Goal: Use online tool/utility: Use online tool/utility

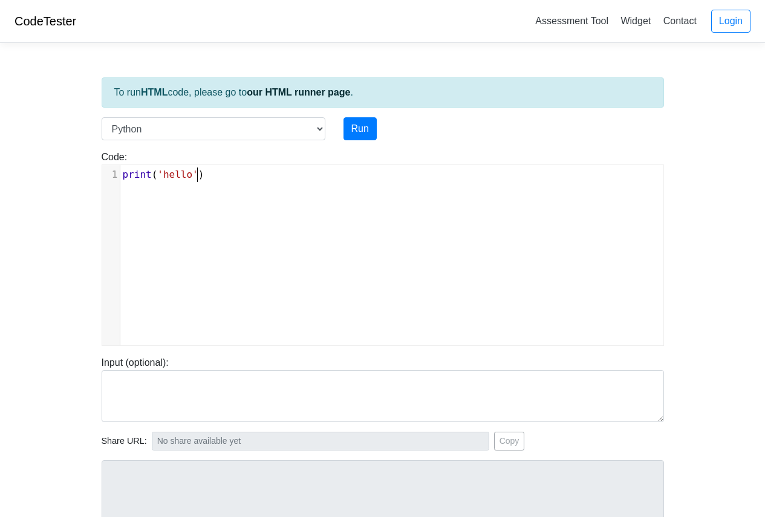
scroll to position [5, 0]
type textarea "print('hello')"
drag, startPoint x: 195, startPoint y: 182, endPoint x: 93, endPoint y: 178, distance: 102.2
click at [93, 178] on div "Code: print('hello') print('hello') x 1 print ( 'hello' )" at bounding box center [382, 248] width 580 height 196
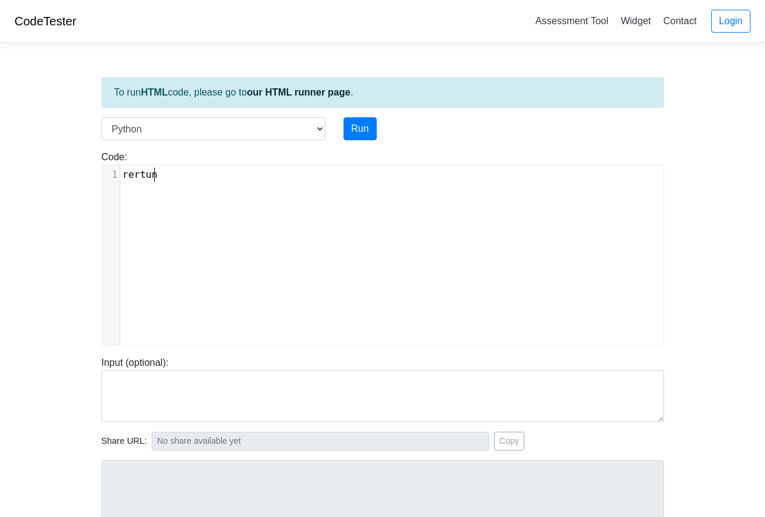
type textarea "rertune"
type textarea "rn ture"
click at [319, 131] on select "C C++ Go Java Javascript Python Ruby" at bounding box center [214, 128] width 224 height 23
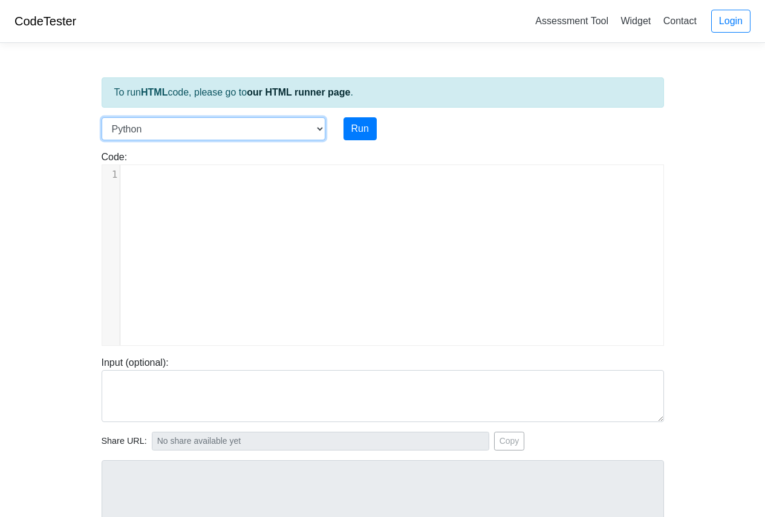
click at [102, 117] on select "C C++ Go Java Javascript Python Ruby" at bounding box center [214, 128] width 224 height 23
click at [157, 174] on pre "​" at bounding box center [396, 174] width 552 height 15
type textarea "​"
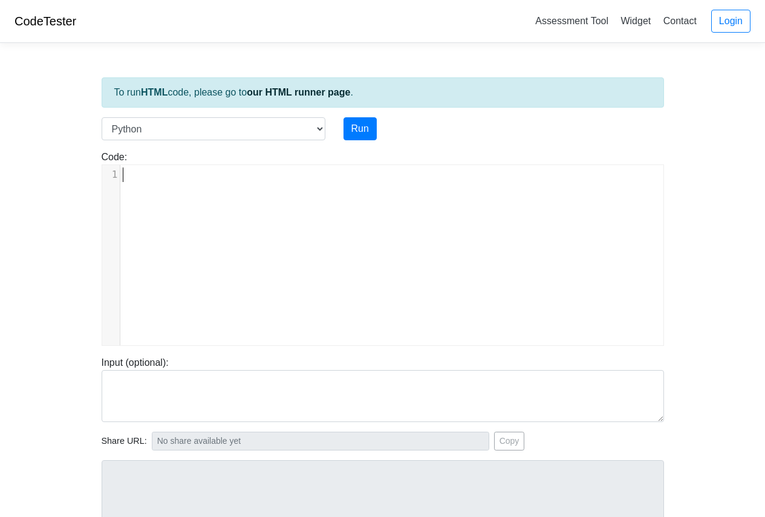
paste textarea
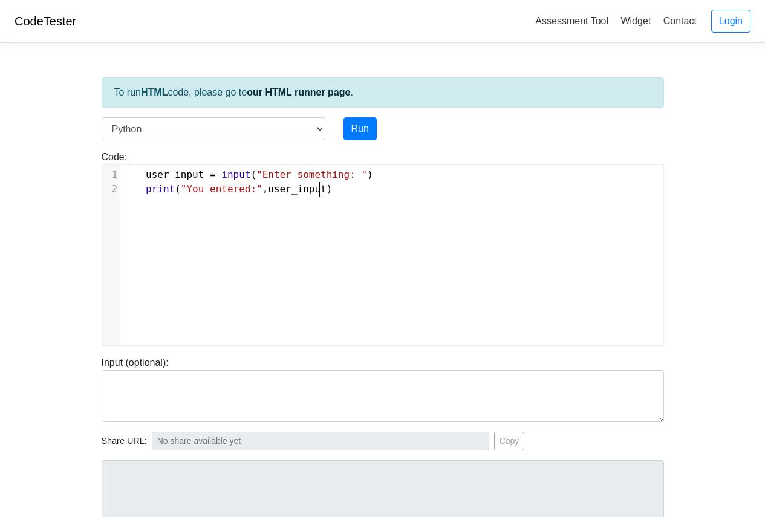
click at [329, 181] on pre "user_input = input ( "Enter something: " )" at bounding box center [396, 174] width 552 height 15
type textarea "hi"
click at [369, 132] on button "Run" at bounding box center [359, 128] width 33 height 23
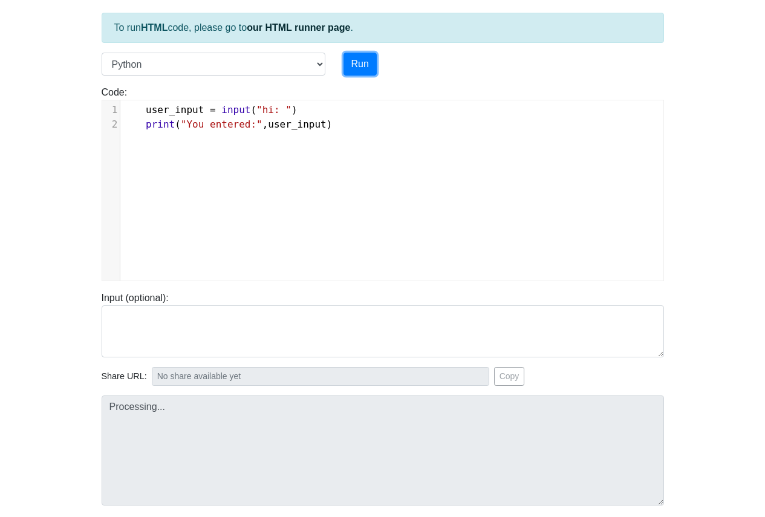
scroll to position [157, 0]
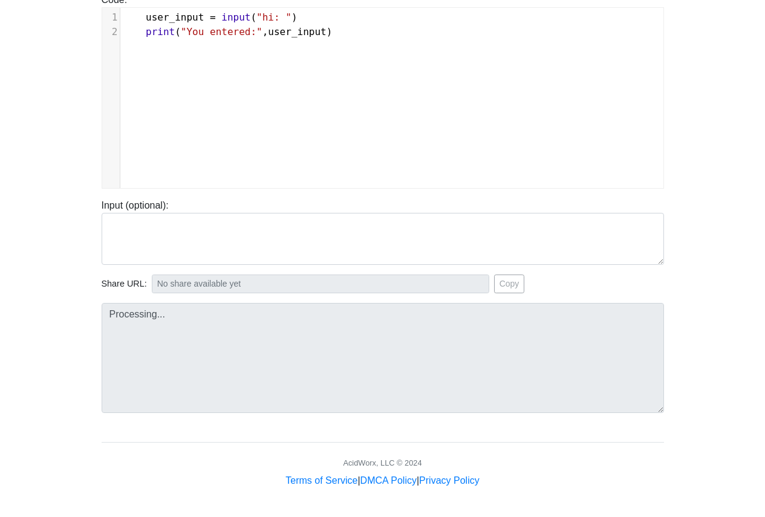
type input "[URL][DOMAIN_NAME]"
type textarea "Submission status: Runtime Error (NZEC) Stderr: File "script.py", line 1 user_i…"
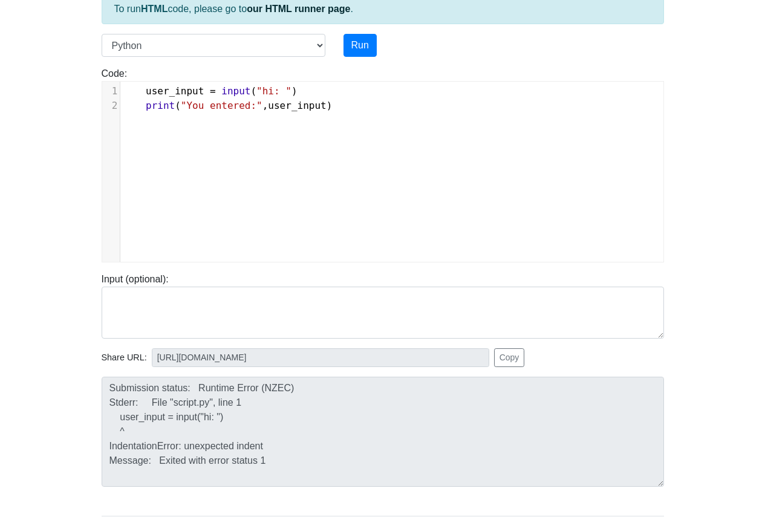
scroll to position [36, 0]
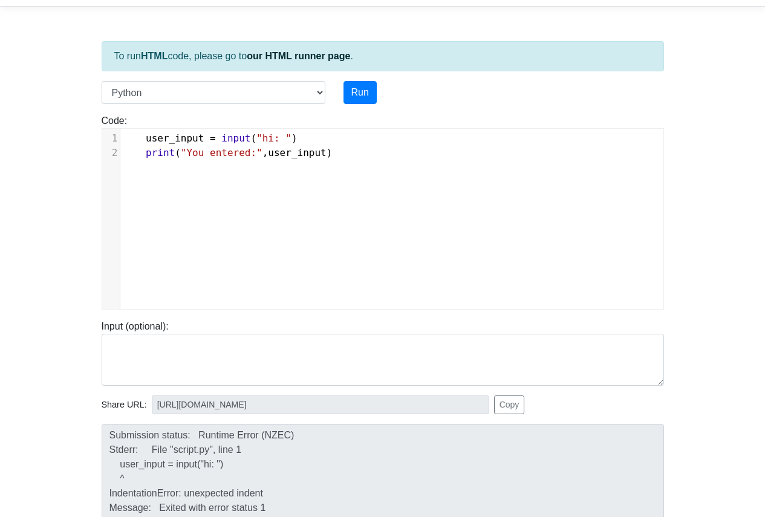
click at [259, 142] on span ""hi: "" at bounding box center [273, 137] width 35 height 11
type textarea "user_input = input("hi: ")"
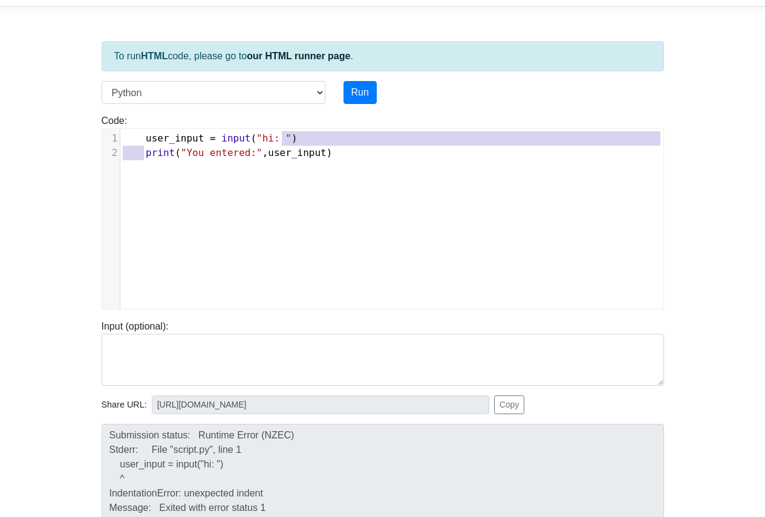
type textarea "print("You entered:", user_input)"
drag, startPoint x: 285, startPoint y: 142, endPoint x: 150, endPoint y: 160, distance: 135.4
click at [150, 160] on div "​ x 1 user_input = input ( "hi: " ) 2 print ( "You entered:" , user_input )" at bounding box center [396, 146] width 552 height 34
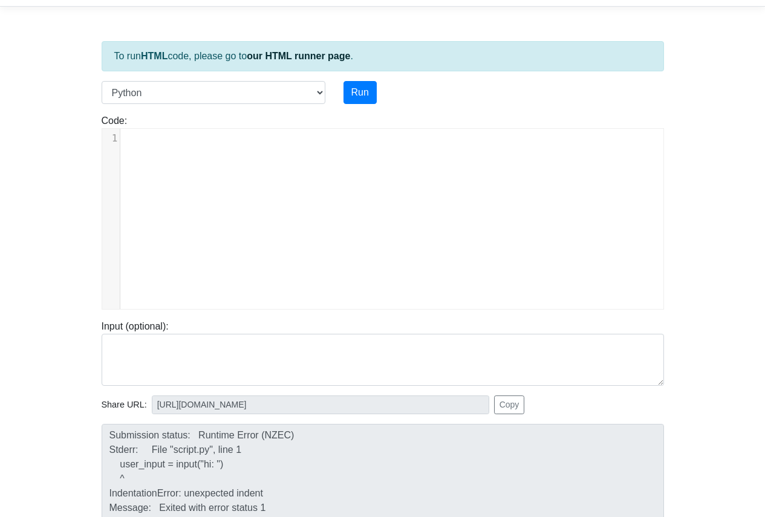
type textarea "​"
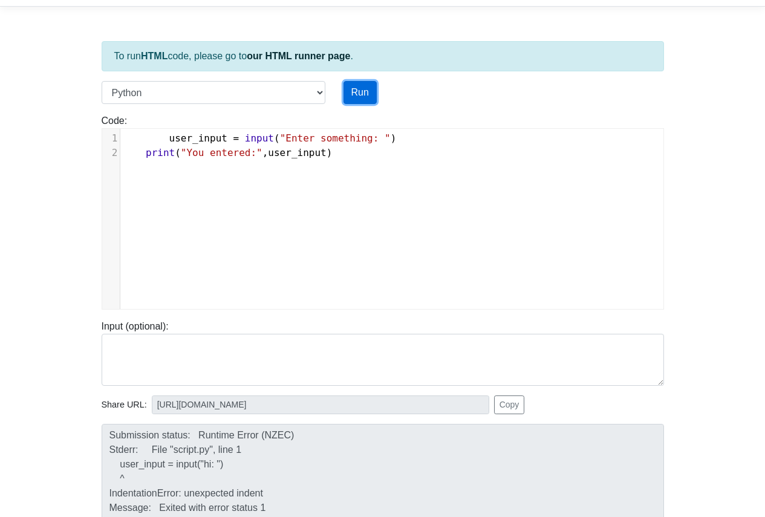
click at [362, 97] on button "Run" at bounding box center [359, 92] width 33 height 23
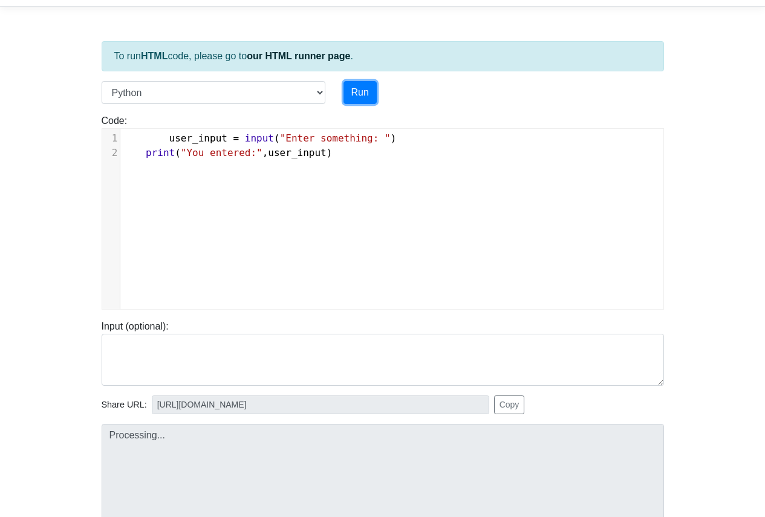
type input "[URL][DOMAIN_NAME]"
type textarea "Submission status: Runtime Error (NZEC) Stderr: File "script.py", line 1 user_i…"
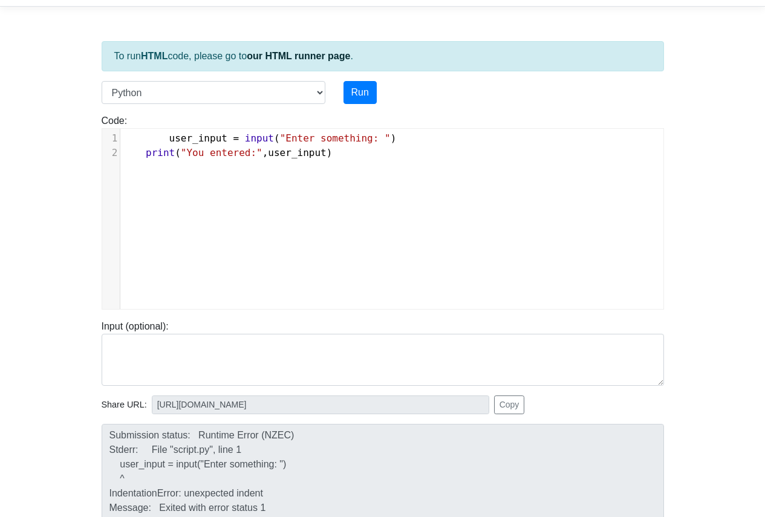
scroll to position [5, 0]
type textarea "user_input = input("Enter something: ") print("You entered:", user_input)"
drag, startPoint x: 359, startPoint y: 184, endPoint x: 150, endPoint y: 143, distance: 212.5
click at [150, 143] on div "​ x 1 user_input = input ( "Enter something: " ) 2 print ( "You entered:" , use…" at bounding box center [391, 228] width 579 height 198
type textarea "user_input = input("Enter something: ") print("You entered:", user_input)"
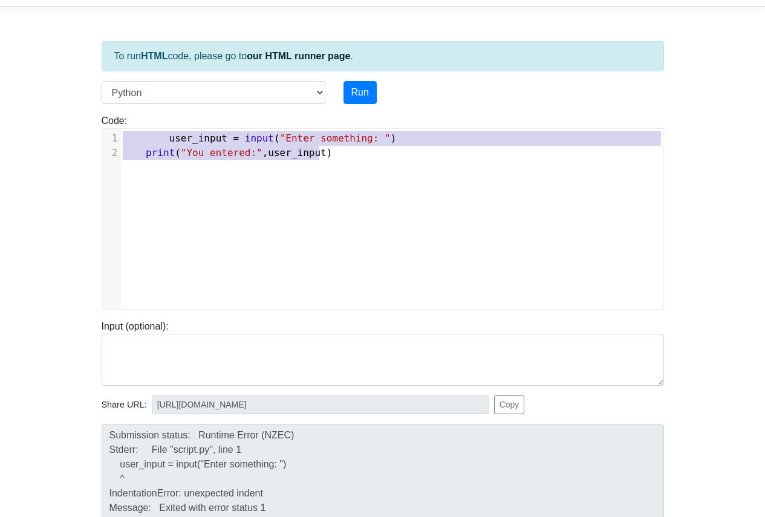
drag, startPoint x: 320, startPoint y: 158, endPoint x: 171, endPoint y: 119, distance: 153.8
click at [171, 119] on div "Code: print('hello') user_input = input("Enter something: ") print("You entered…" at bounding box center [382, 212] width 580 height 196
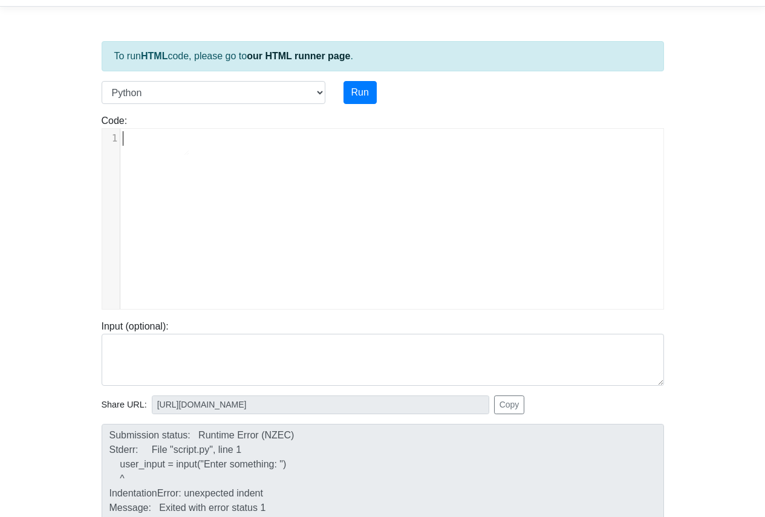
type textarea "​"
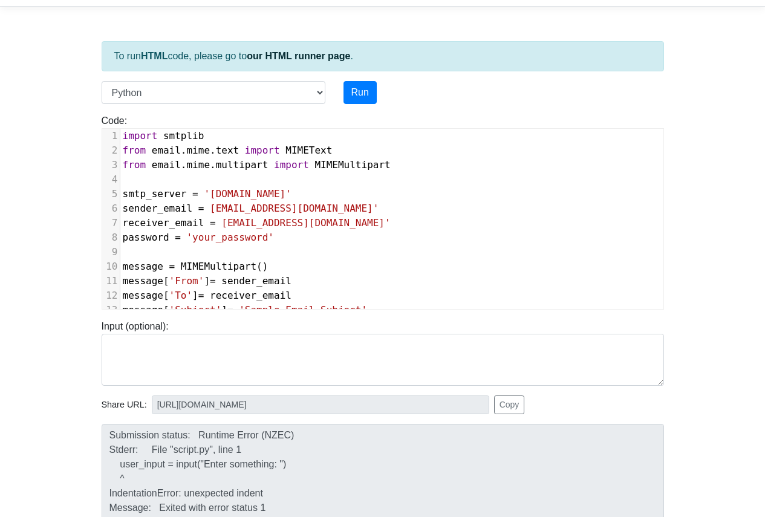
scroll to position [0, 0]
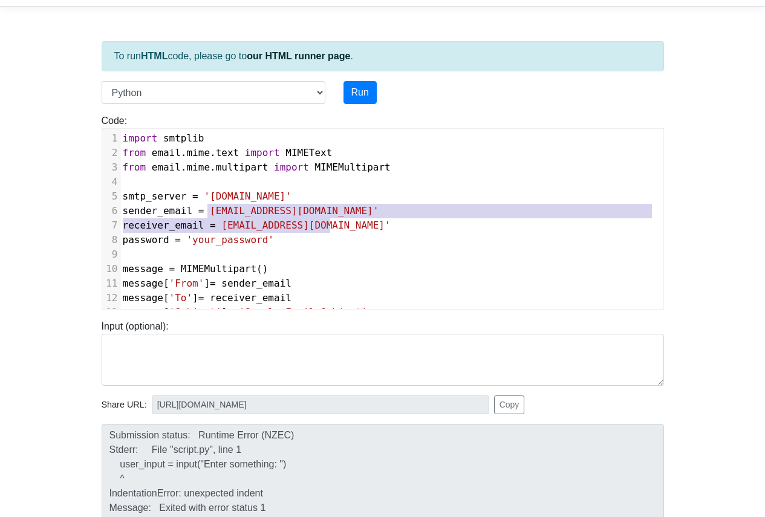
type textarea "[EMAIL_ADDRESS][DOMAIN_NAME]'"
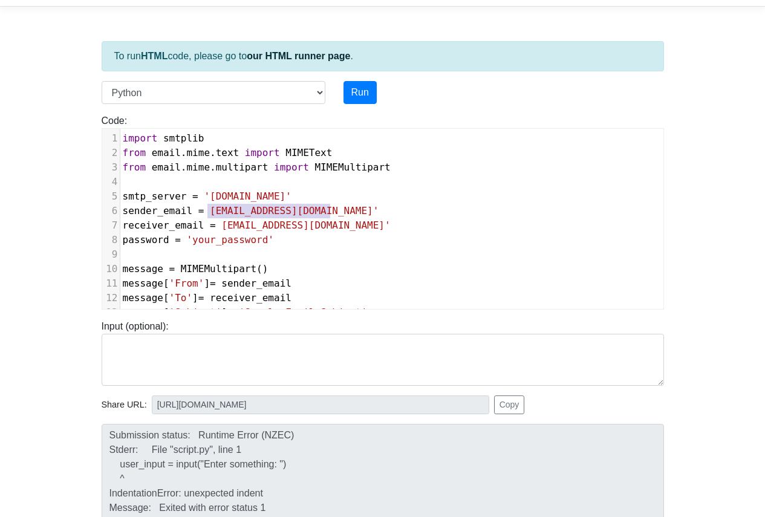
drag, startPoint x: 208, startPoint y: 213, endPoint x: 332, endPoint y: 217, distance: 124.0
click at [332, 217] on pre "sender_email = [EMAIL_ADDRESS][DOMAIN_NAME]'" at bounding box center [391, 211] width 543 height 15
click at [330, 230] on span "[EMAIL_ADDRESS][DOMAIN_NAME]'" at bounding box center [305, 224] width 169 height 11
click at [256, 242] on span "'your_password'" at bounding box center [230, 239] width 88 height 11
click at [324, 214] on span "[EMAIL_ADDRESS][DOMAIN_NAME]'" at bounding box center [294, 210] width 169 height 11
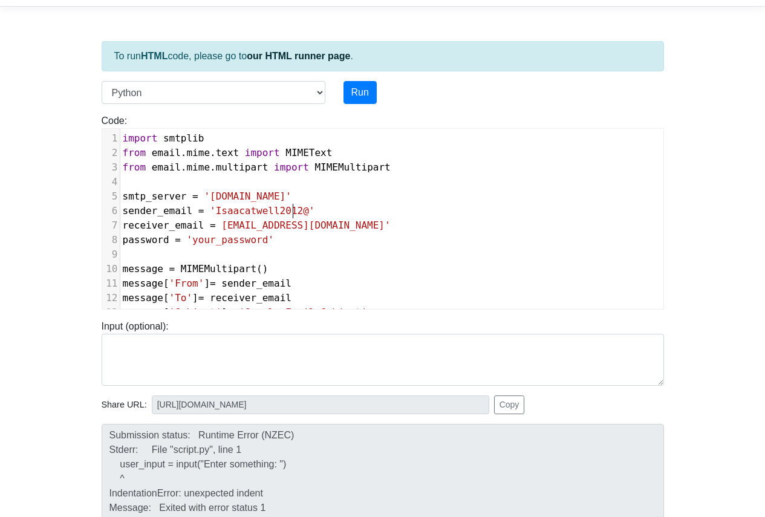
scroll to position [5, 89]
type textarea "[EMAIL_ADDRESS]"
click at [210, 215] on span "[EMAIL_ADDRESS]'" at bounding box center [256, 210] width 93 height 11
click at [209, 219] on span "receiver_email = [EMAIL_ADDRESS][DOMAIN_NAME]'" at bounding box center [257, 224] width 268 height 11
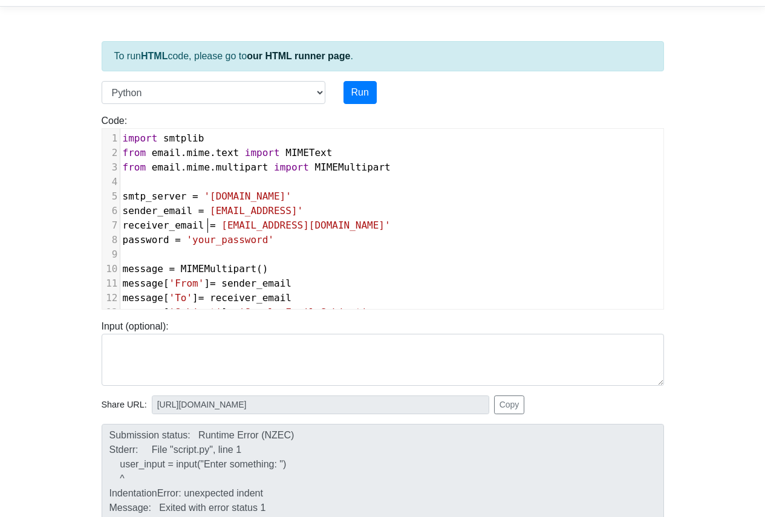
click at [214, 218] on pre "sender_email = [EMAIL_ADDRESS]'" at bounding box center [391, 211] width 543 height 15
type textarea "i"
type textarea "[EMAIL_ADDRESS][DOMAIN_NAME]"
drag, startPoint x: 218, startPoint y: 227, endPoint x: 329, endPoint y: 228, distance: 111.8
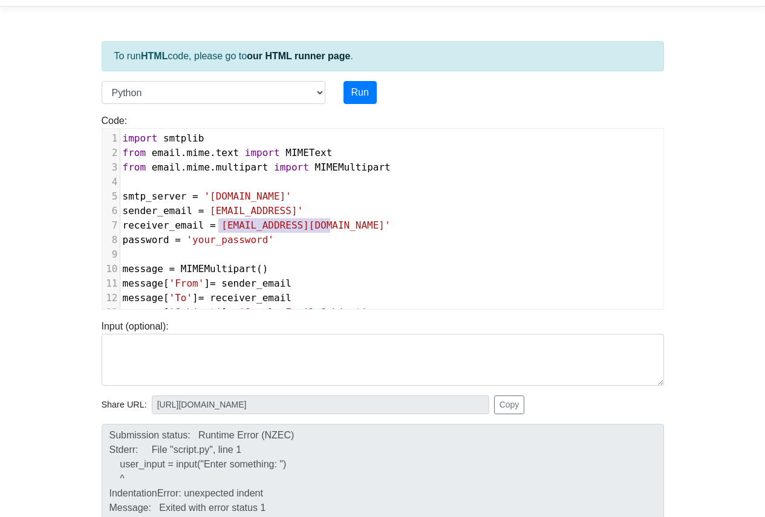
click at [329, 228] on span "[EMAIL_ADDRESS][DOMAIN_NAME]'" at bounding box center [305, 224] width 169 height 11
click at [221, 229] on span "''" at bounding box center [226, 224] width 11 height 11
type textarea "[PERSON_NAME]"
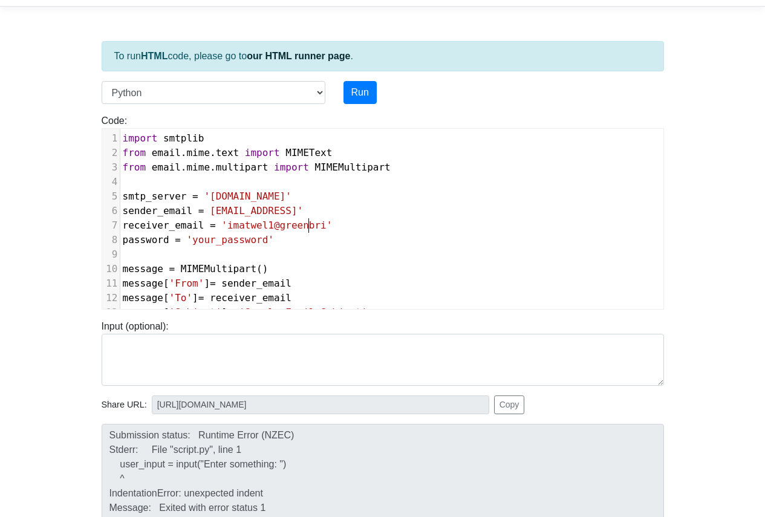
type textarea "matwel1@greenbrir"
type textarea "[DOMAIN_NAME]"
click at [255, 243] on span "'your_password'" at bounding box center [230, 239] width 88 height 11
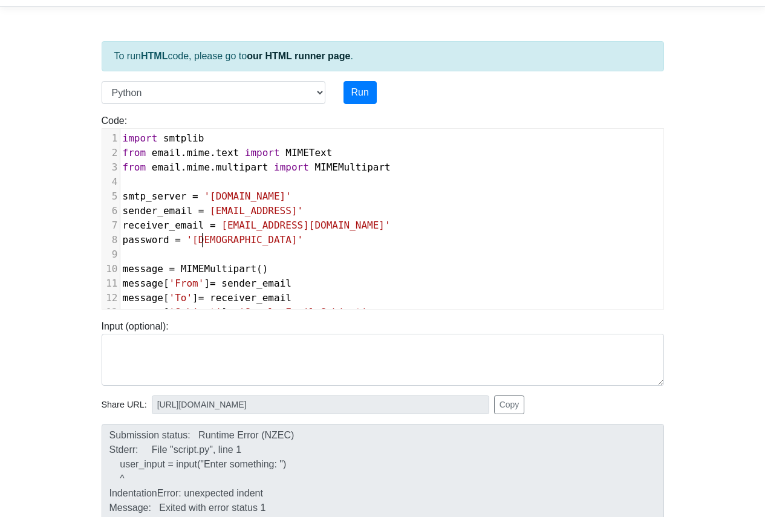
type textarea "Atwe"
type textarea "Atwe2193"
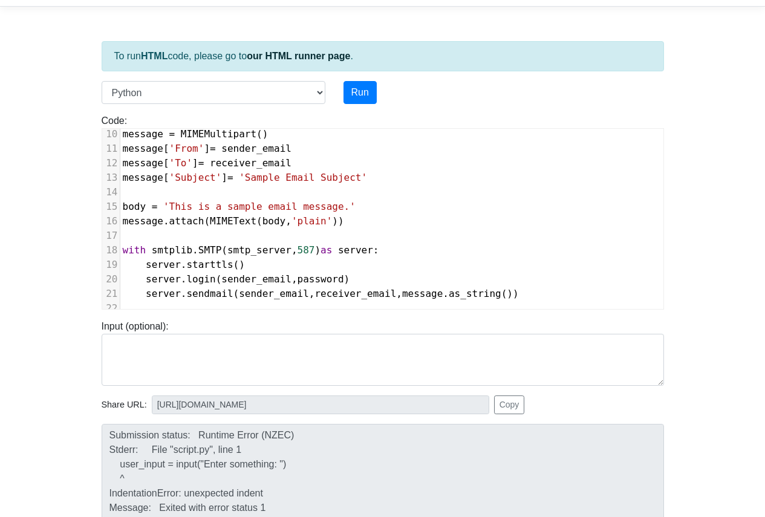
scroll to position [144, 0]
type textarea "This is a sample email message.'"
drag, startPoint x: 164, startPoint y: 200, endPoint x: 357, endPoint y: 199, distance: 193.4
click at [357, 199] on pre "body = 'This is a sample email message.'" at bounding box center [391, 206] width 543 height 15
click at [359, 214] on pre "message . attach ( MIMEText ( body , 'plain' ))" at bounding box center [391, 221] width 543 height 15
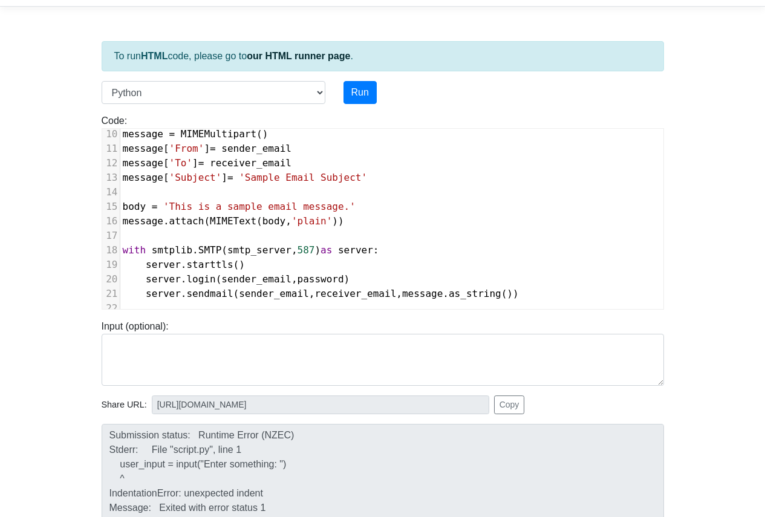
click at [338, 311] on div "Input (optional):" at bounding box center [382, 347] width 580 height 76
click at [360, 94] on button "Run" at bounding box center [359, 92] width 33 height 23
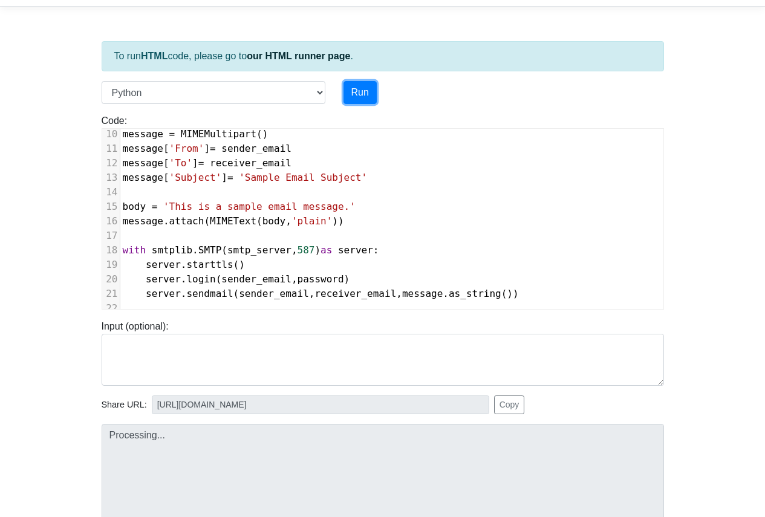
type input "[URL][DOMAIN_NAME]"
type textarea "Submission status: Runtime Error (NZEC) Stderr: Traceback (most recent call las…"
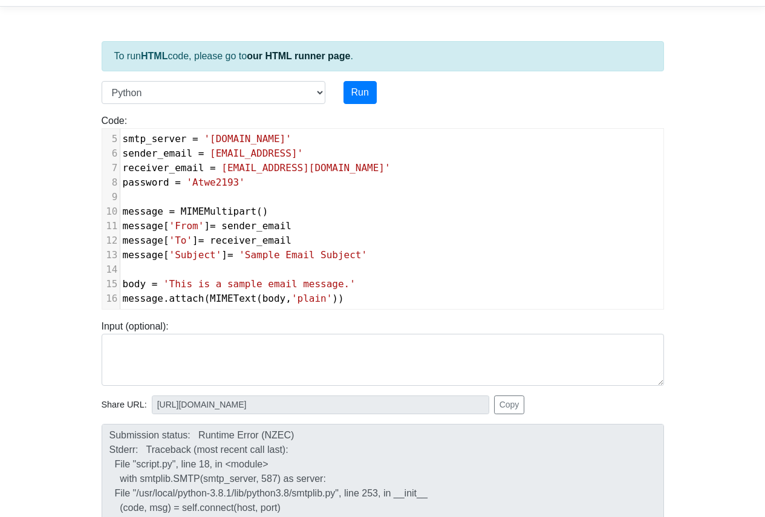
scroll to position [0, 0]
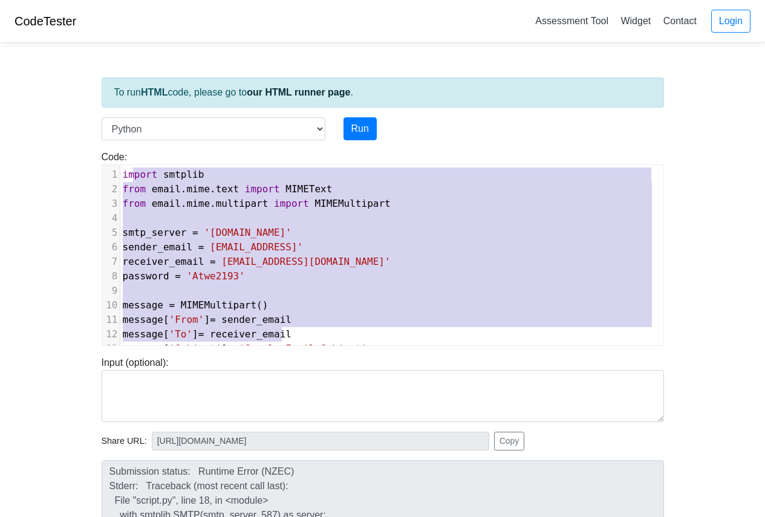
type textarea "import smtplib from email.mime.text import MIMEText from email.mime.multipart i…"
drag, startPoint x: 393, startPoint y: 331, endPoint x: 133, endPoint y: 165, distance: 309.0
click at [133, 166] on div "​ x 22 1 import smtplib 2 from email . mime . text import MIMEText 3 from email…" at bounding box center [391, 327] width 543 height 324
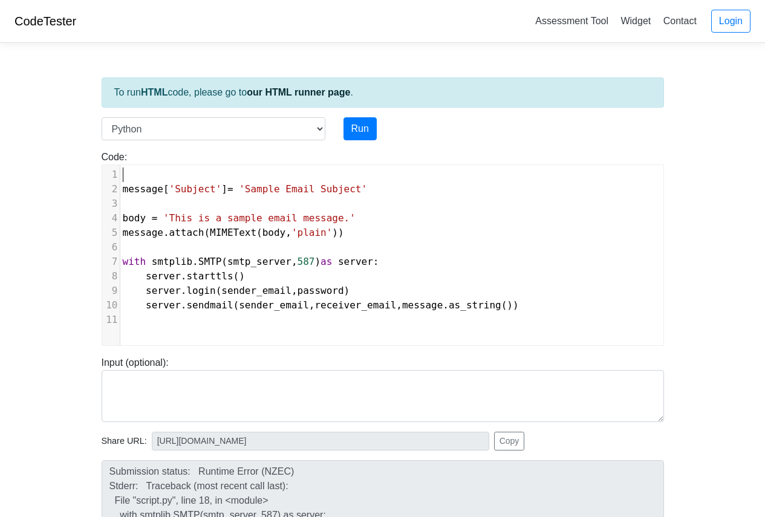
click at [119, 194] on div "2" at bounding box center [111, 189] width 18 height 15
click at [123, 191] on span "message" at bounding box center [143, 188] width 40 height 11
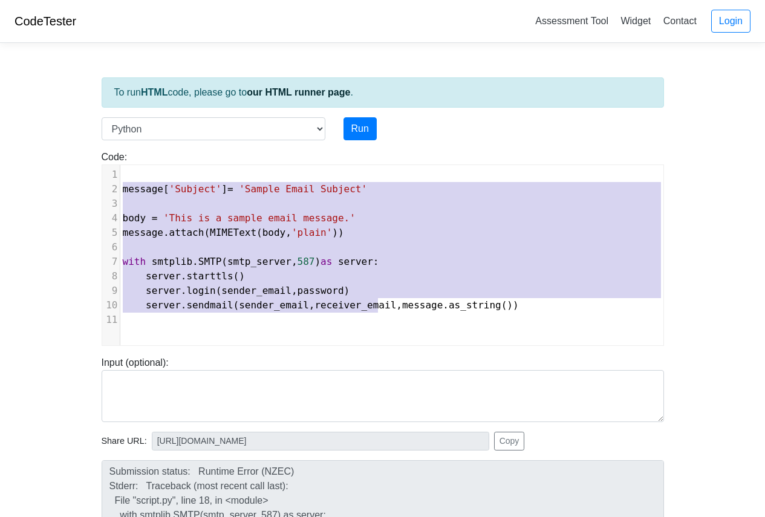
type textarea "message['Subject'] = 'Sample Email Subject' body = 'This is a sample email mess…"
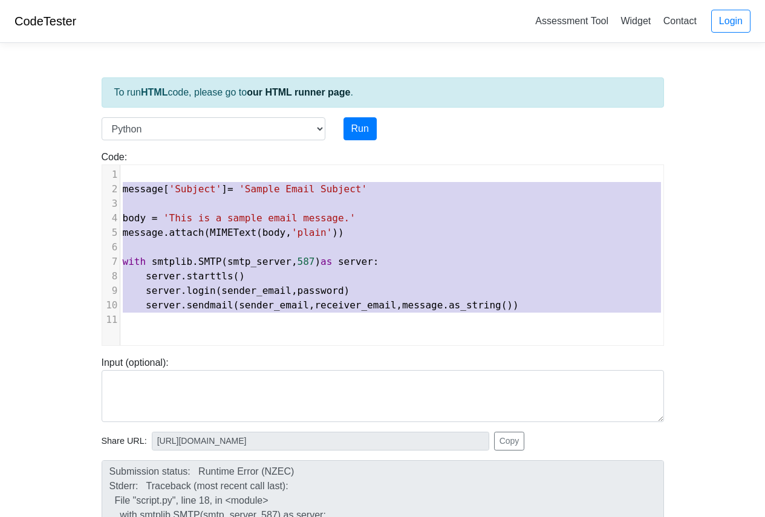
drag, startPoint x: 123, startPoint y: 191, endPoint x: 405, endPoint y: 326, distance: 312.8
click at [404, 329] on div "​ x 22 1 ​ 2 message [ 'Subject' ] = 'Sample Email Subject' 3 ​ 4 body = 'This …" at bounding box center [396, 247] width 552 height 164
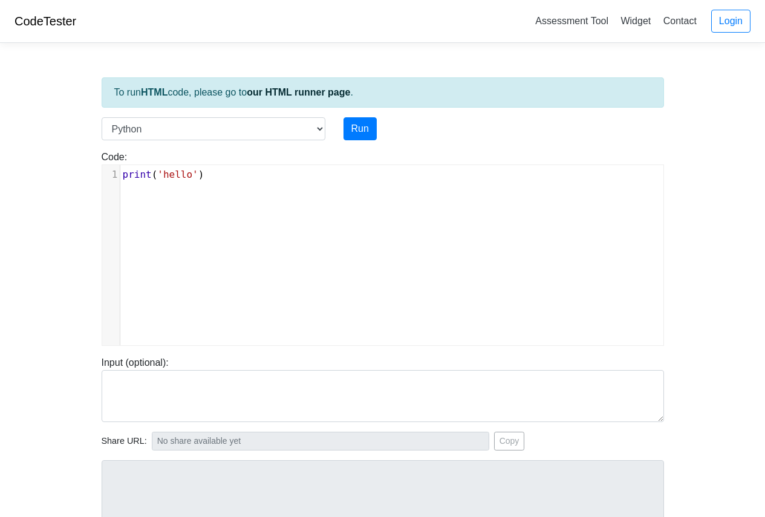
scroll to position [5, 0]
type textarea "int('hello')"
drag, startPoint x: 245, startPoint y: 178, endPoint x: 134, endPoint y: 181, distance: 110.7
click at [134, 181] on pre "print ( 'hello' )" at bounding box center [396, 174] width 552 height 15
type textarea "​"
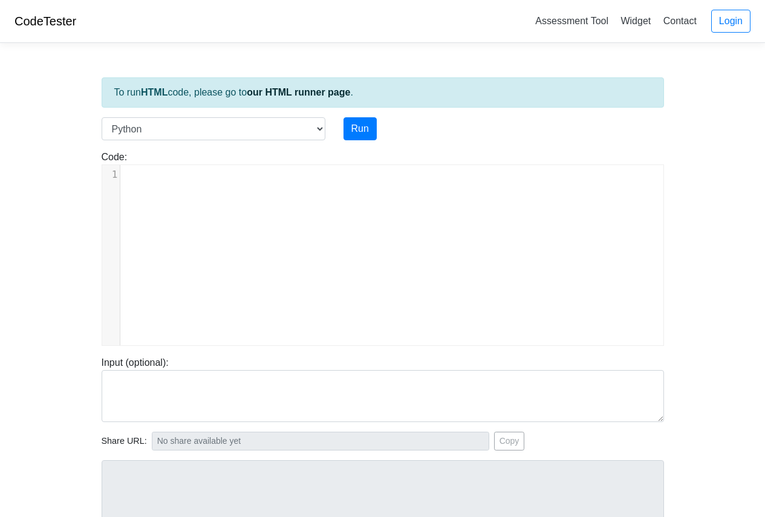
scroll to position [240, 0]
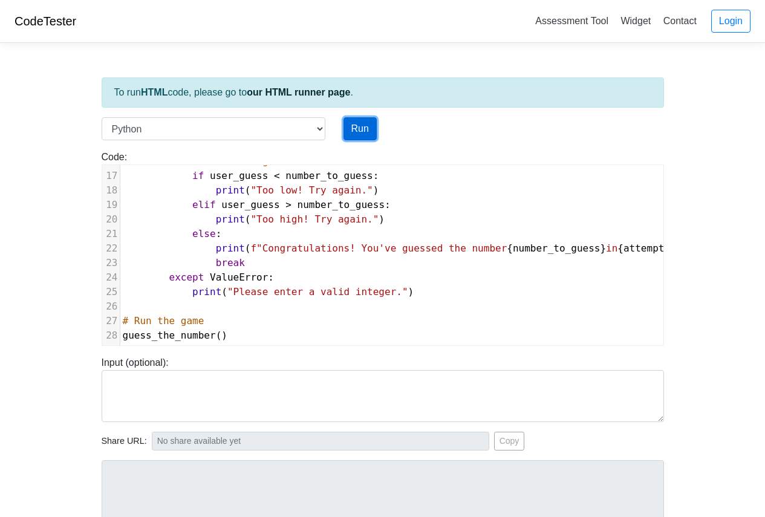
click at [350, 132] on button "Run" at bounding box center [359, 128] width 33 height 23
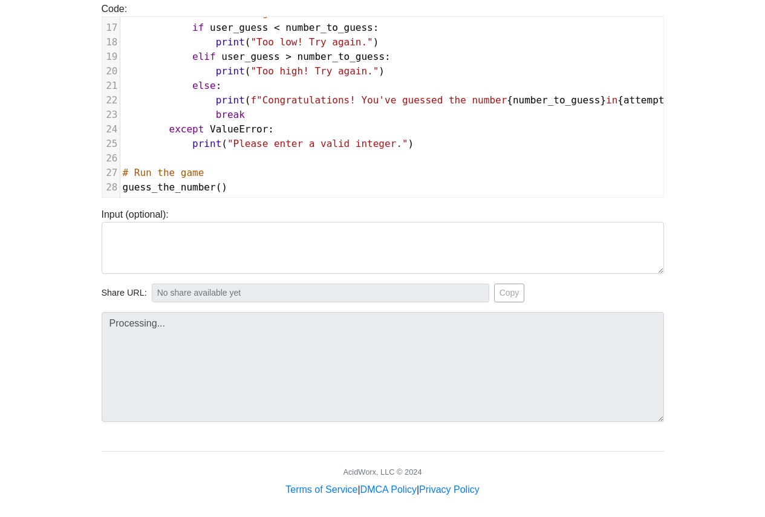
scroll to position [157, 0]
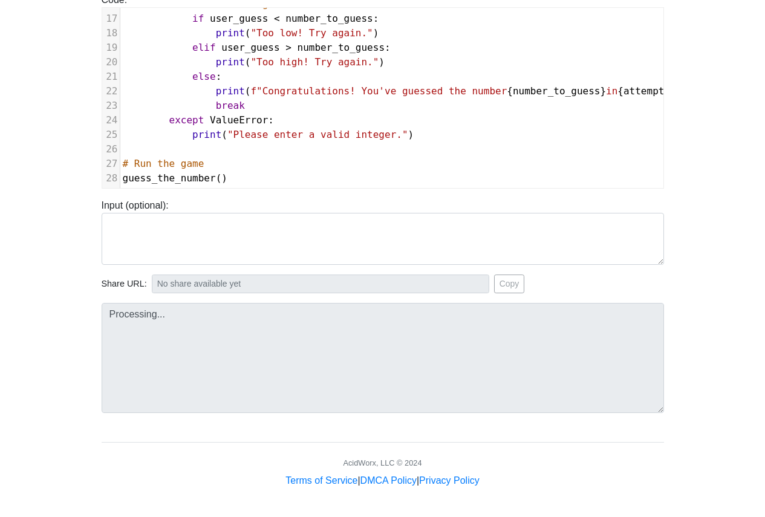
type input "https://codetester.io/runner?s=DZlwAbgLzM"
type textarea "Submission status: Runtime Error (NZEC) Stdout: Welcome to the Number Guessing …"
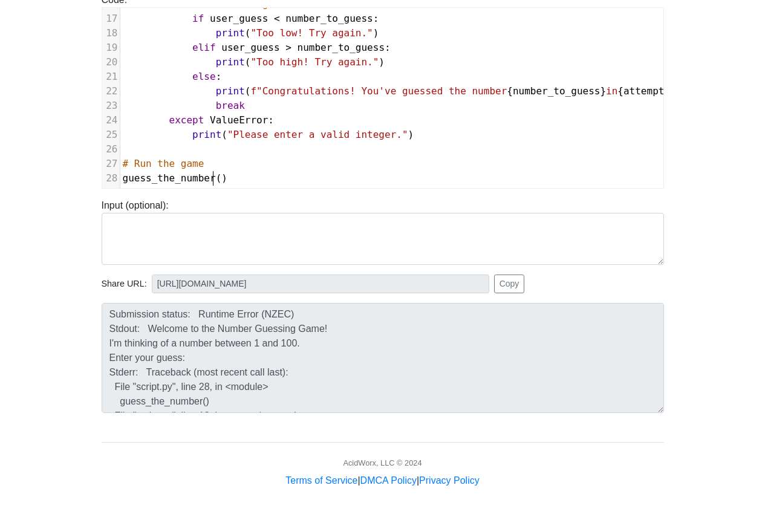
scroll to position [1, 0]
click at [213, 172] on span "guess_the_number ()" at bounding box center [175, 177] width 105 height 11
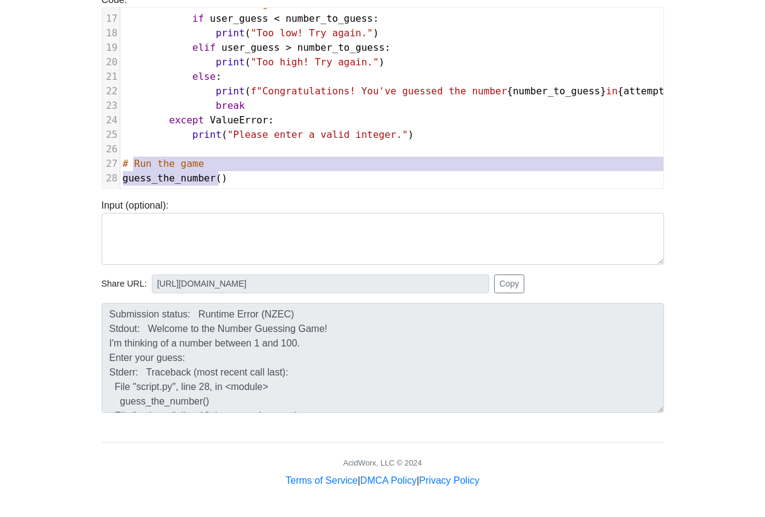
type textarea "# Run the game guess_the_number()"
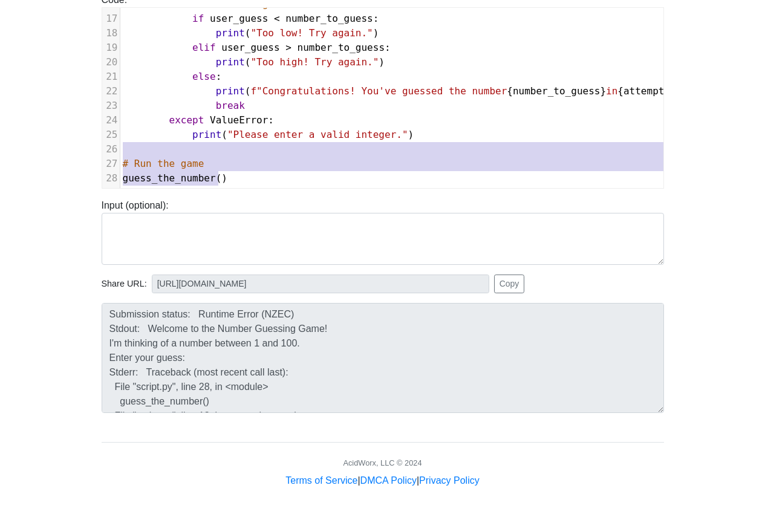
drag, startPoint x: 224, startPoint y: 166, endPoint x: 132, endPoint y: 147, distance: 93.9
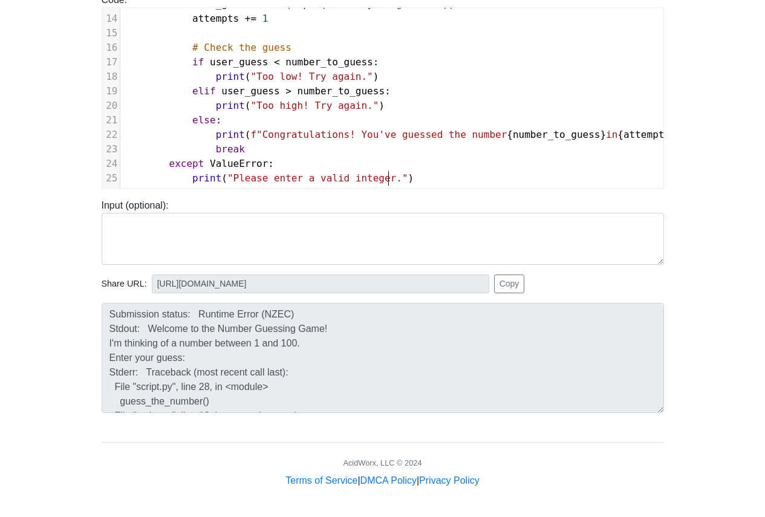
scroll to position [0, 0]
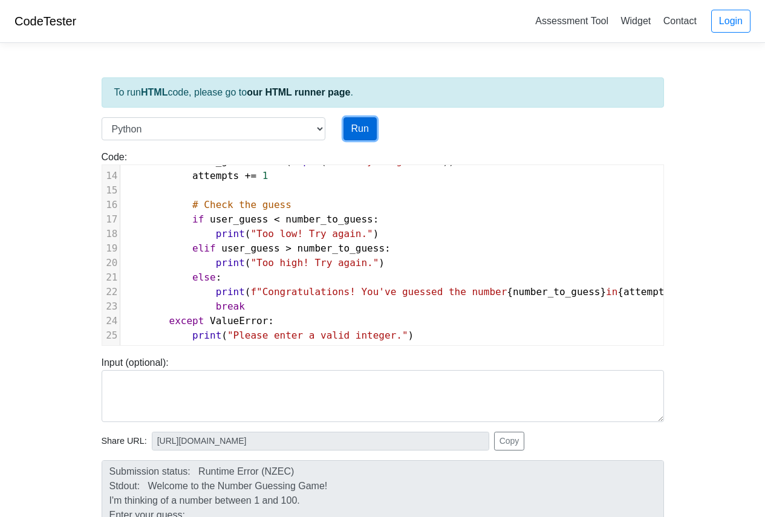
click at [360, 129] on button "Run" at bounding box center [359, 128] width 33 height 23
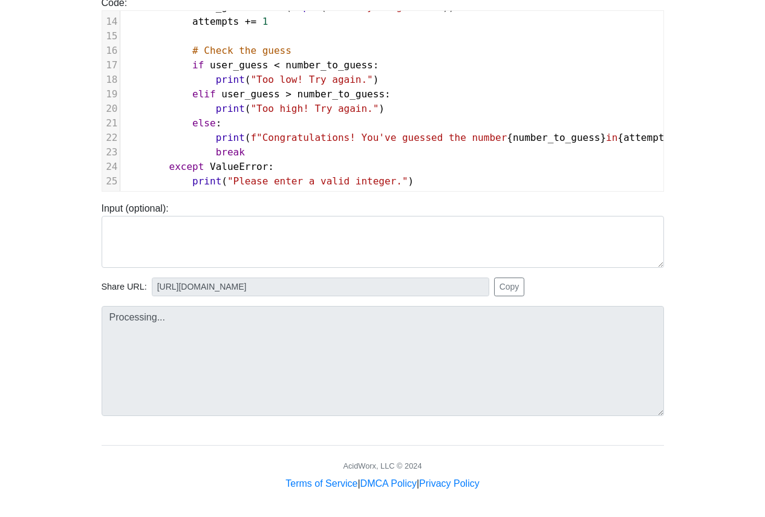
scroll to position [157, 0]
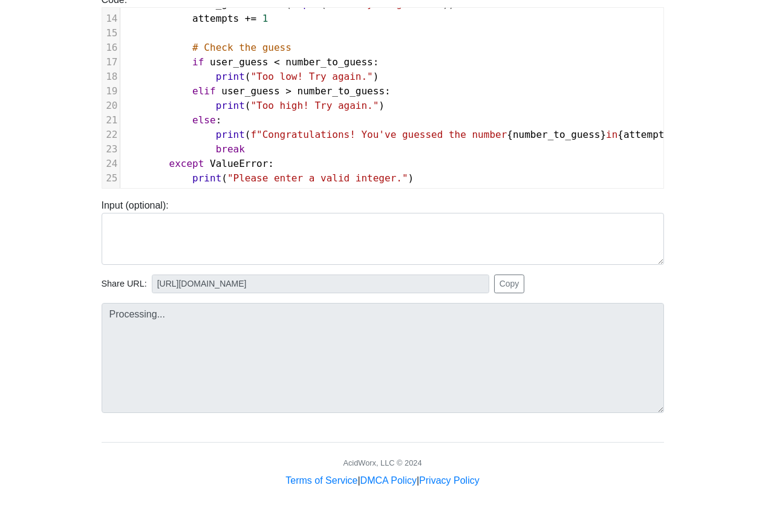
type input "https://codetester.io/runner?s=DdWM0ejyzo"
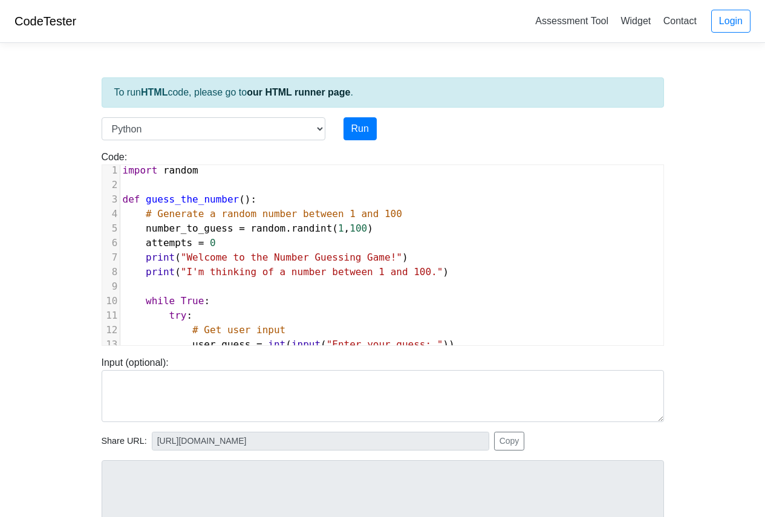
scroll to position [0, 0]
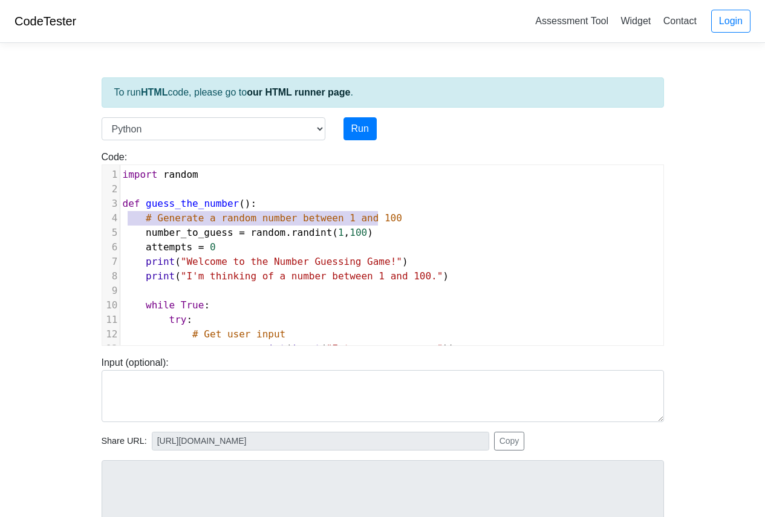
type textarea "# Generate a random number between 1 and 100"
drag, startPoint x: 376, startPoint y: 219, endPoint x: 123, endPoint y: 225, distance: 252.7
click at [123, 225] on pre "# Generate a random number between 1 and 100" at bounding box center [414, 218] width 589 height 15
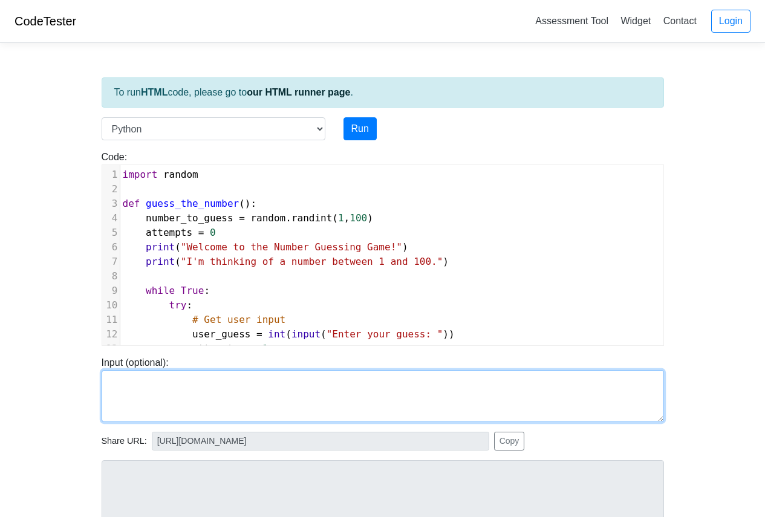
drag, startPoint x: 185, startPoint y: 404, endPoint x: 178, endPoint y: 396, distance: 10.7
click at [178, 396] on textarea at bounding box center [383, 396] width 562 height 52
click at [171, 390] on textarea at bounding box center [383, 396] width 562 height 52
type textarea "h"
